Goal: Task Accomplishment & Management: Manage account settings

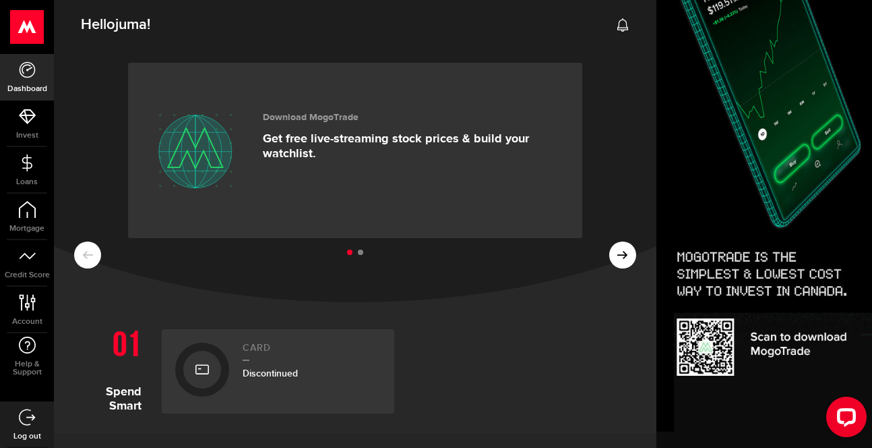
click at [30, 78] on link "Dashboard" at bounding box center [27, 77] width 54 height 46
click at [32, 178] on span "Loans" at bounding box center [27, 182] width 54 height 8
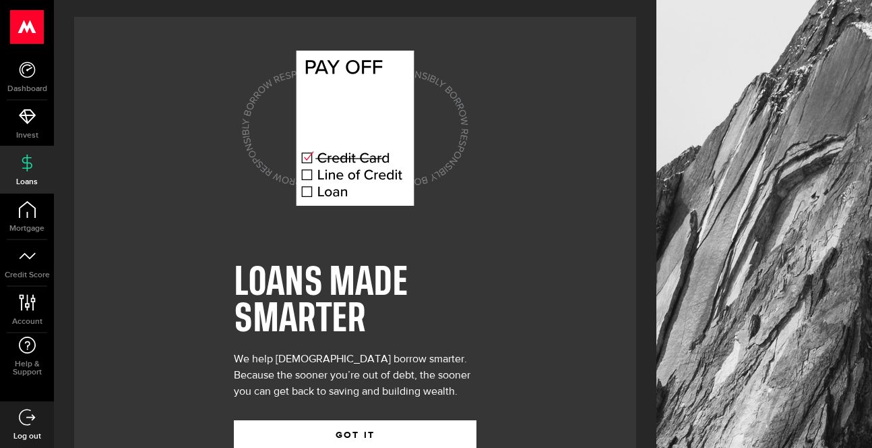
scroll to position [40, 0]
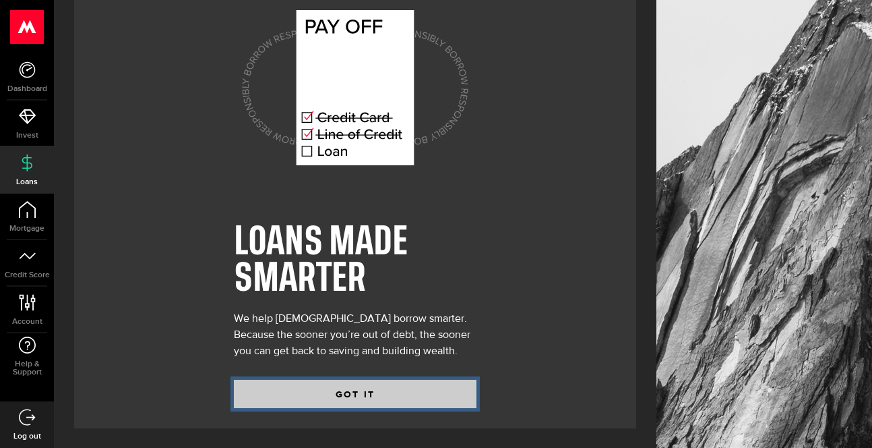
click at [330, 397] on button "GOT IT" at bounding box center [355, 393] width 243 height 28
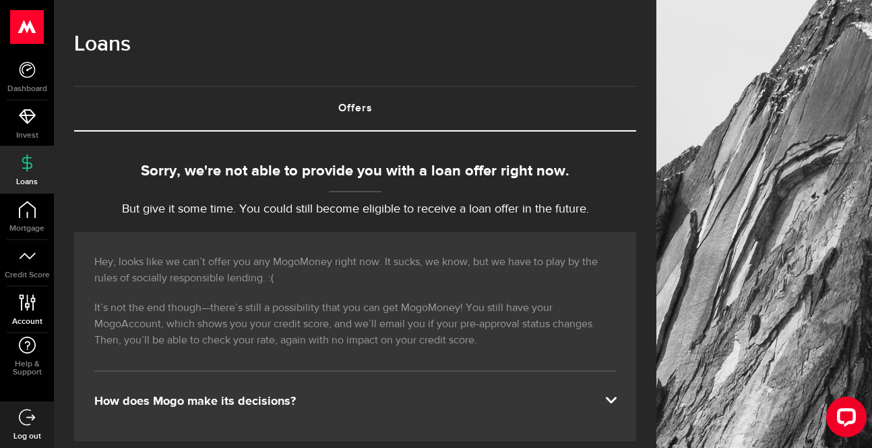
click at [24, 313] on link "Account Compte" at bounding box center [27, 309] width 54 height 46
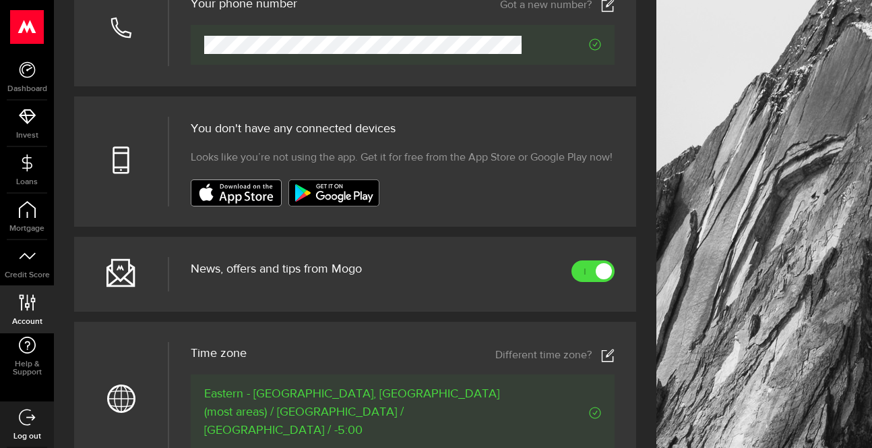
scroll to position [413, 0]
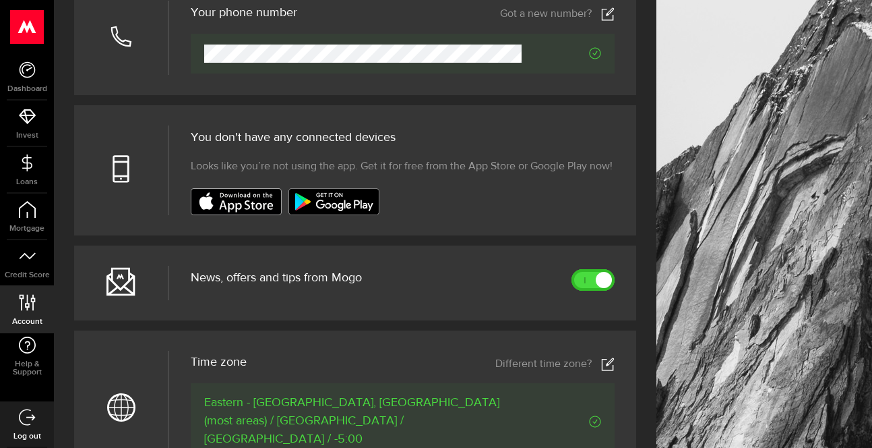
click at [582, 282] on link at bounding box center [593, 280] width 43 height 22
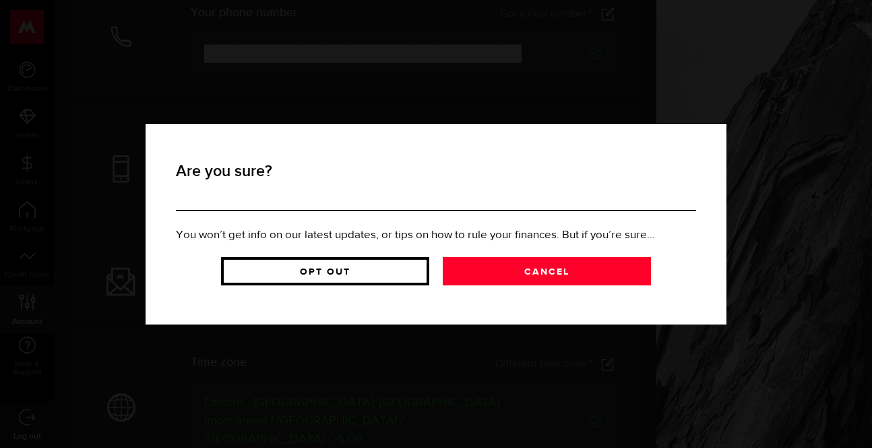
click at [388, 274] on link "Opt Out" at bounding box center [325, 271] width 208 height 28
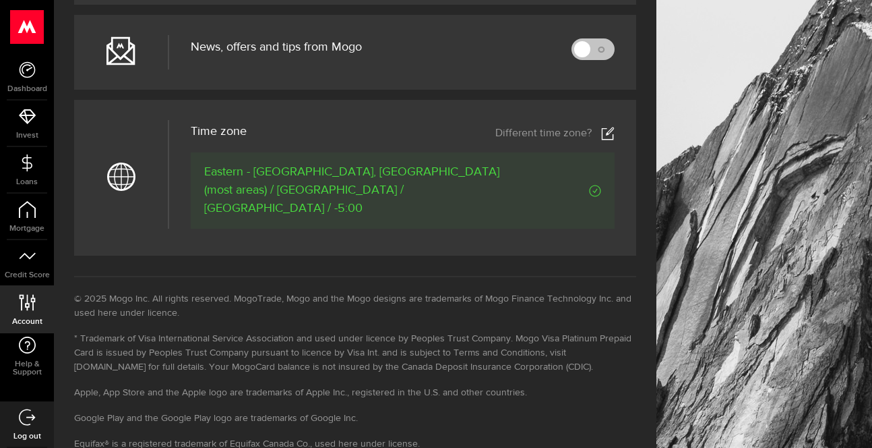
scroll to position [680, 0]
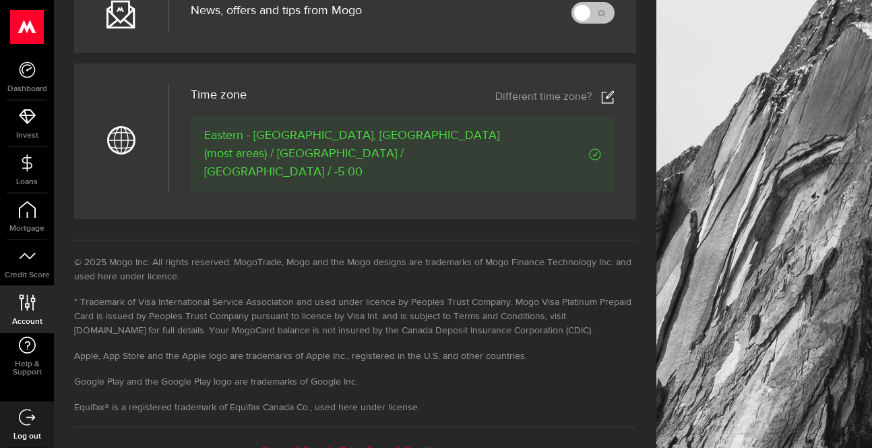
click at [29, 427] on link "Log out" at bounding box center [27, 424] width 54 height 46
